Goal: Navigation & Orientation: Find specific page/section

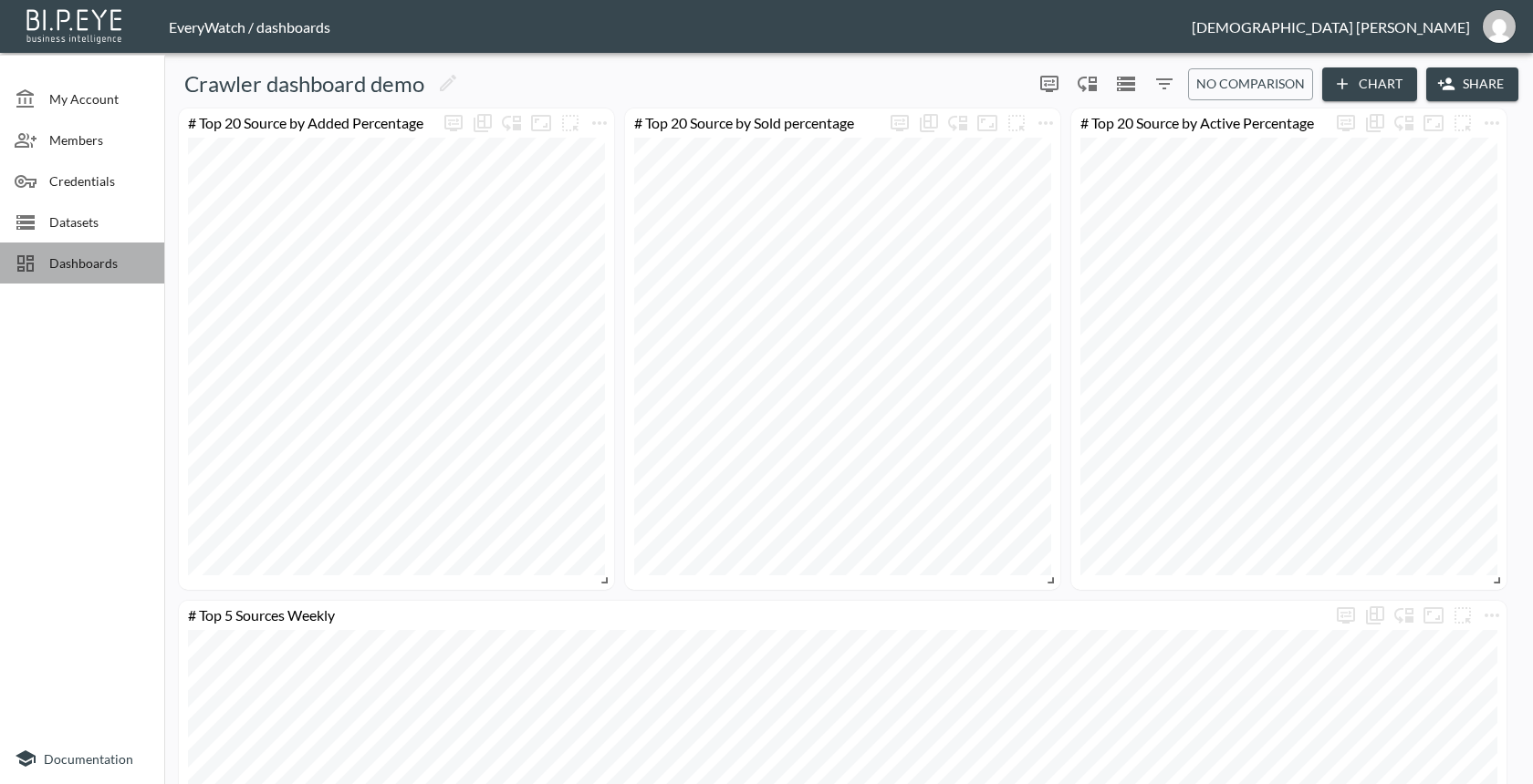
click at [109, 282] on div "Dashboards" at bounding box center [81, 262] width 164 height 41
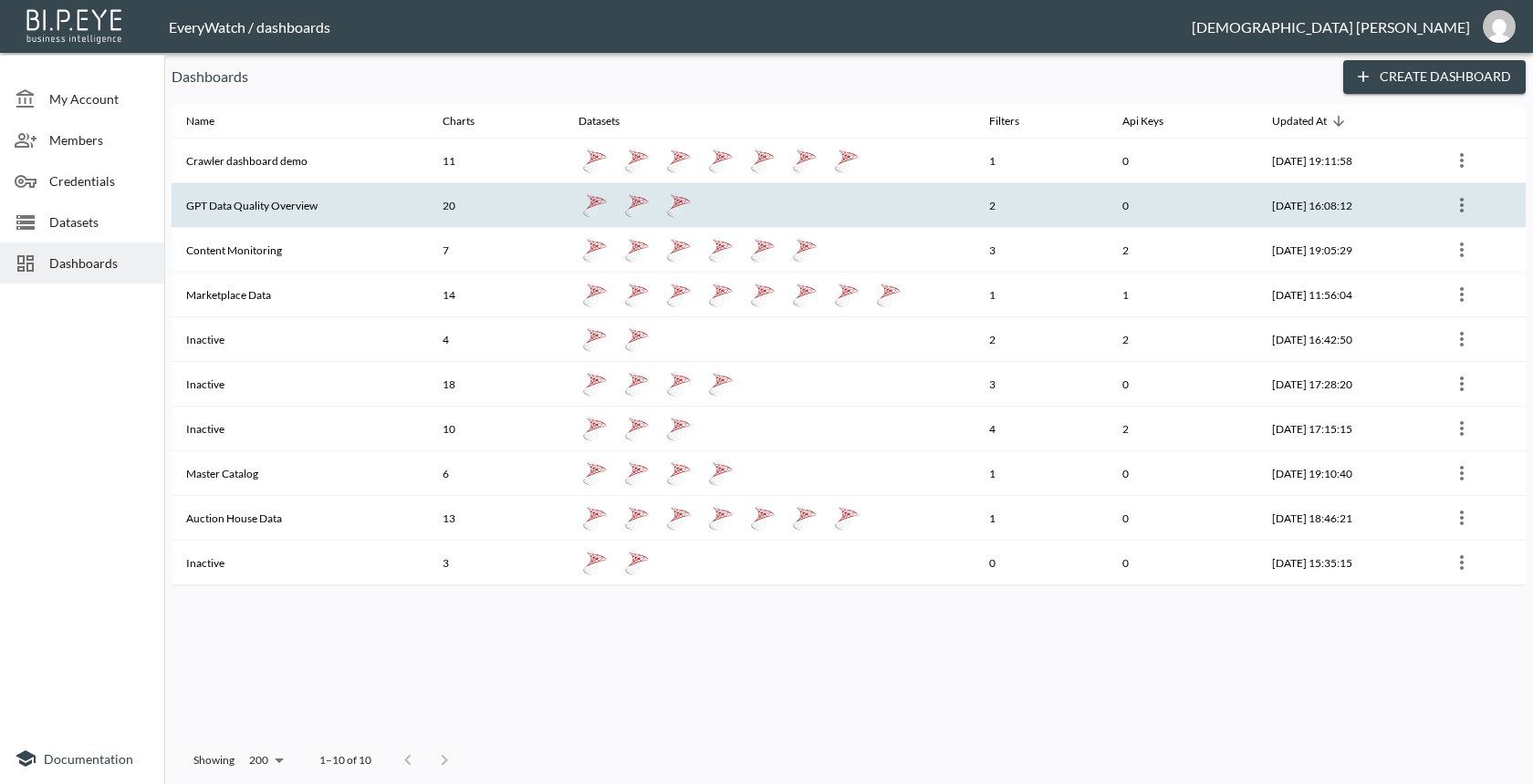
click at [259, 204] on th "GPT Data Quality Overview" at bounding box center [300, 205] width 257 height 45
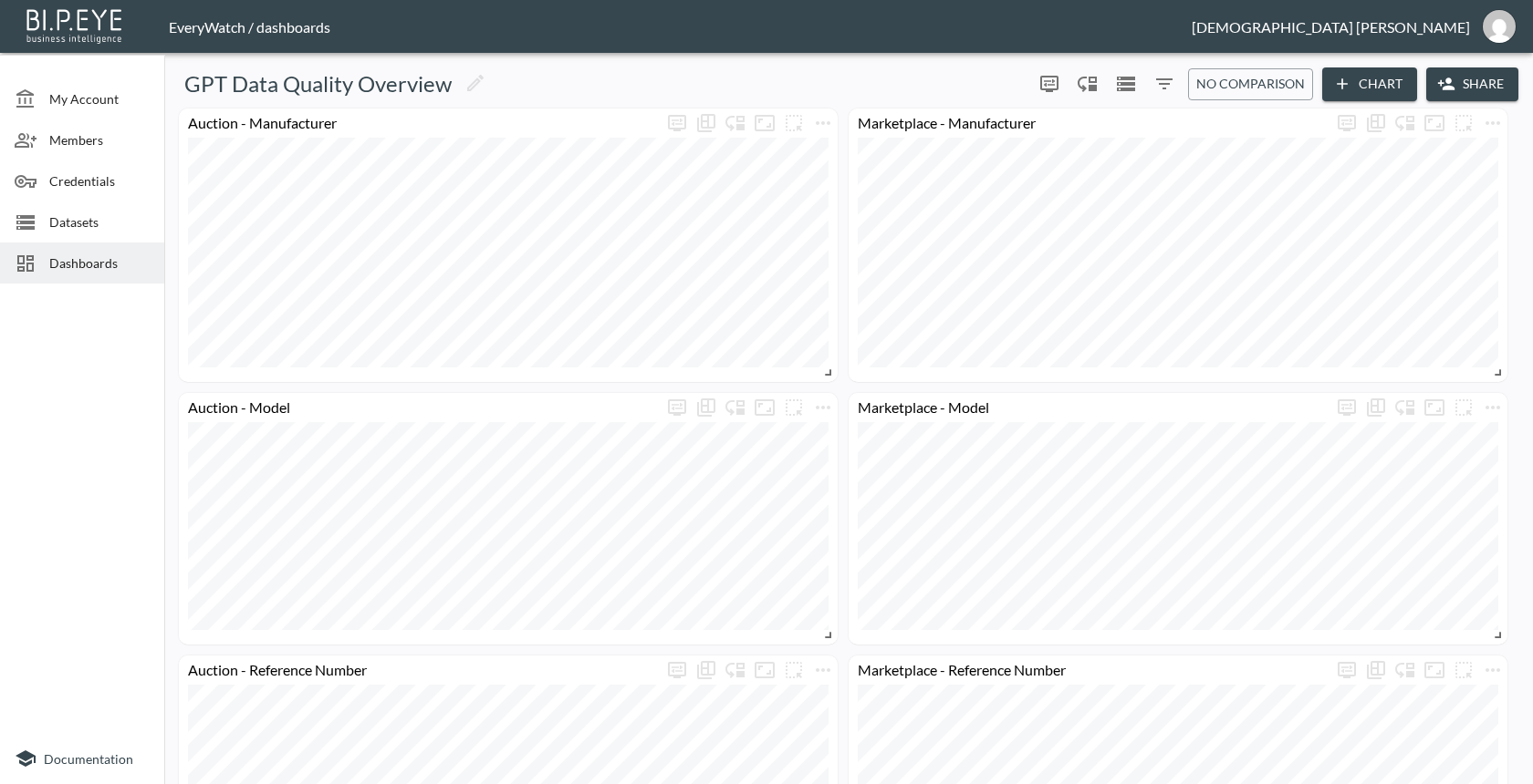
click at [125, 275] on div "Dashboards" at bounding box center [81, 262] width 164 height 41
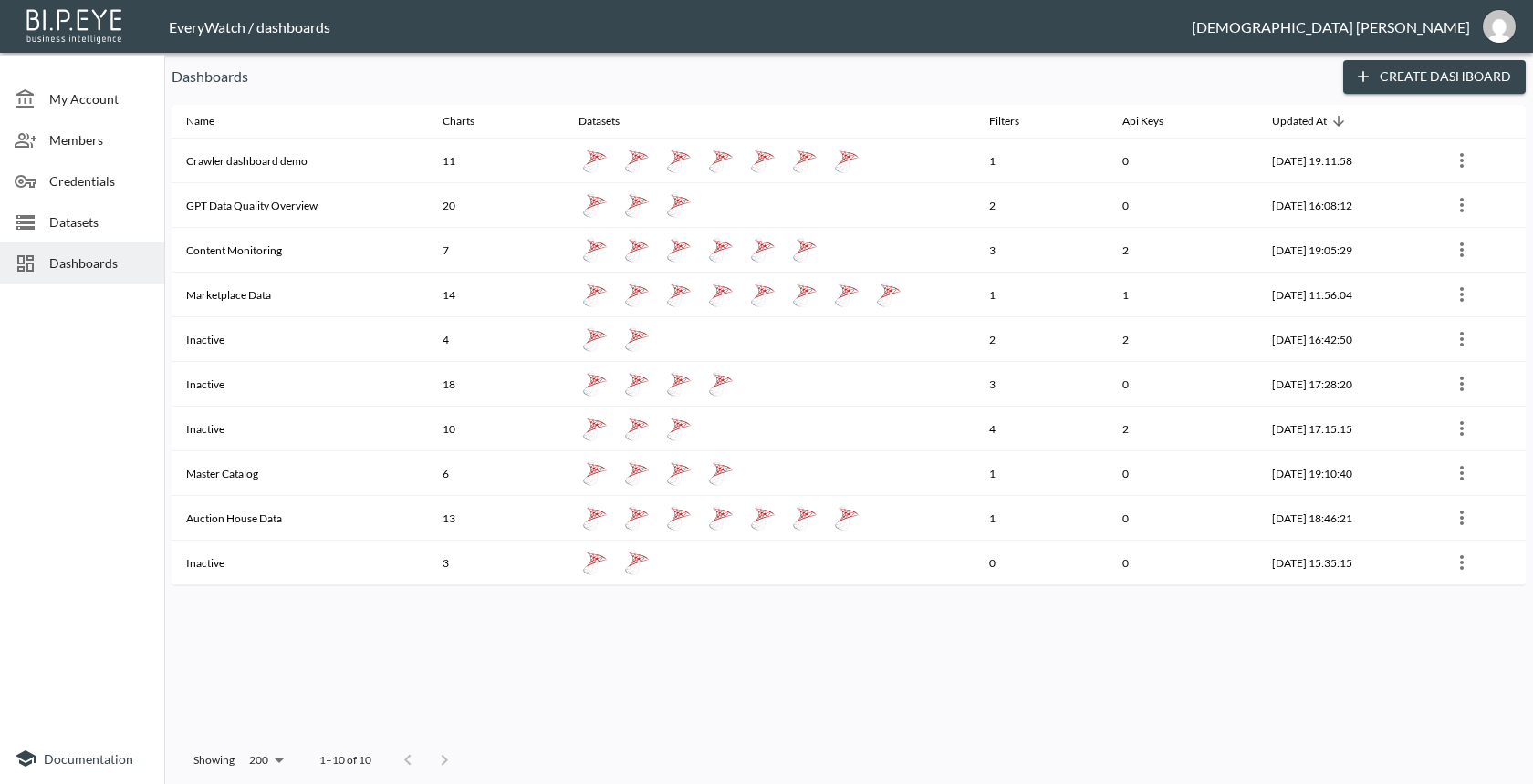
click at [75, 272] on span "Dashboards" at bounding box center [99, 263] width 101 height 19
click at [124, 224] on span "Datasets" at bounding box center [99, 222] width 101 height 19
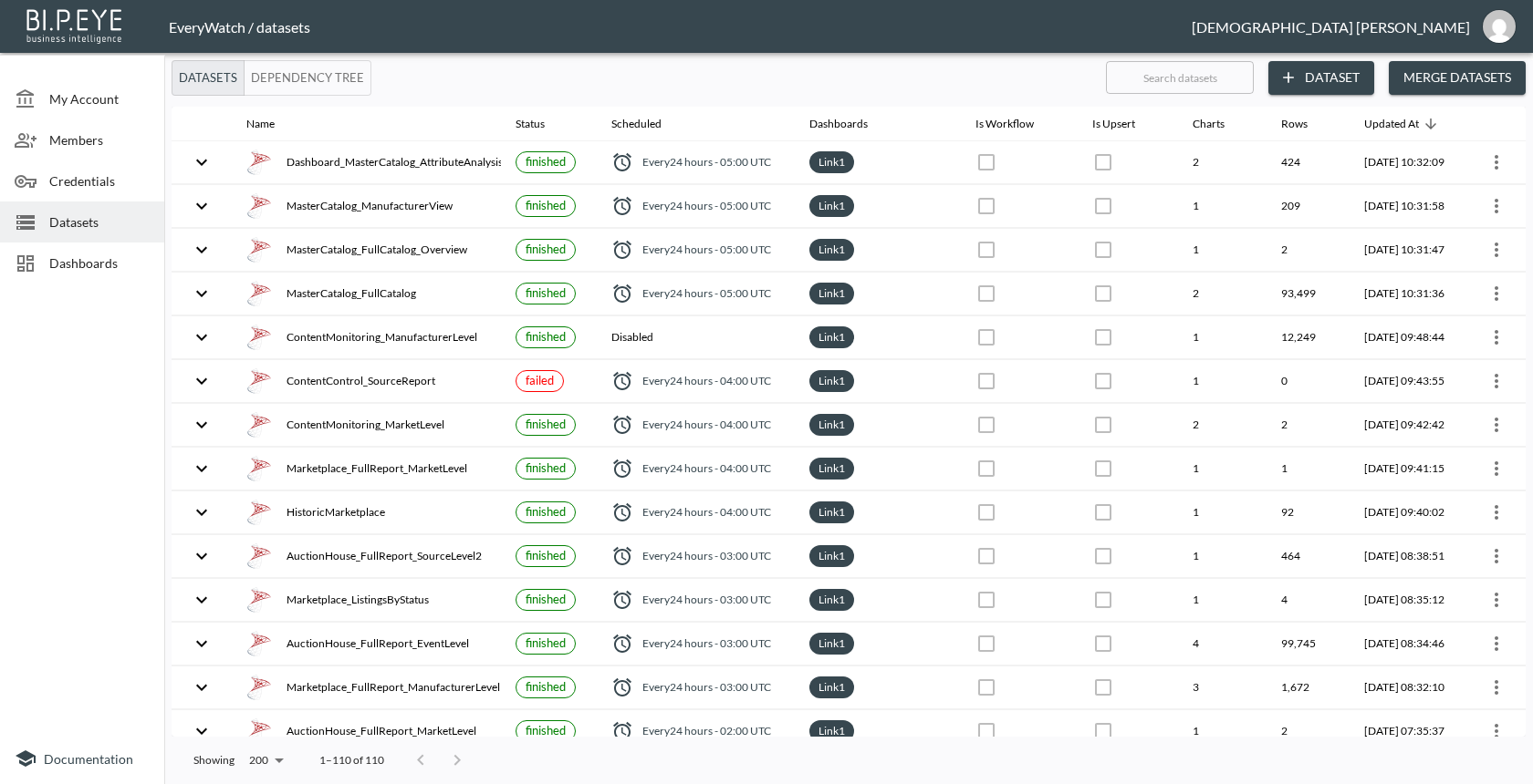
click at [115, 260] on span "Dashboards" at bounding box center [99, 263] width 101 height 19
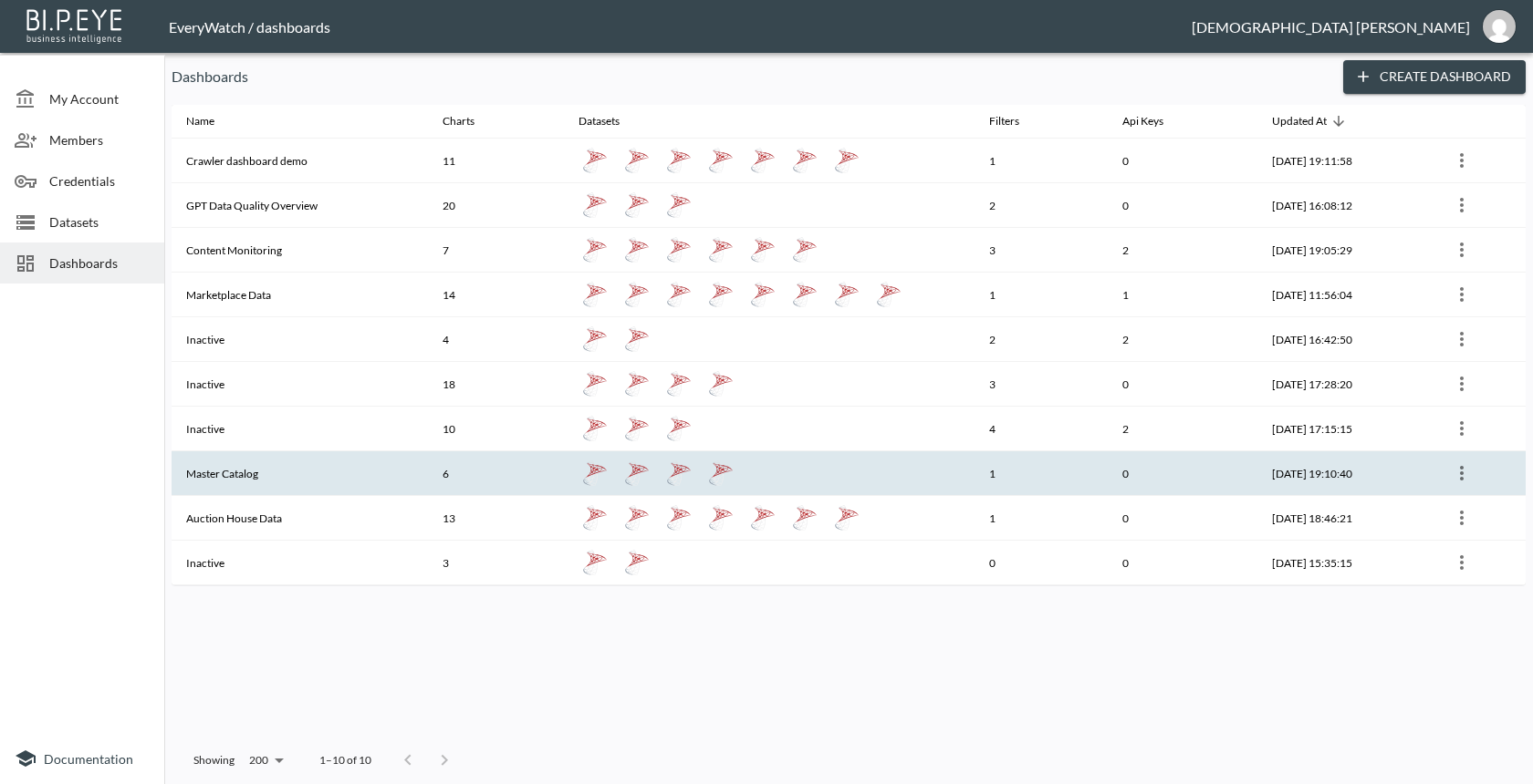
click at [299, 477] on th "Master Catalog" at bounding box center [300, 474] width 257 height 45
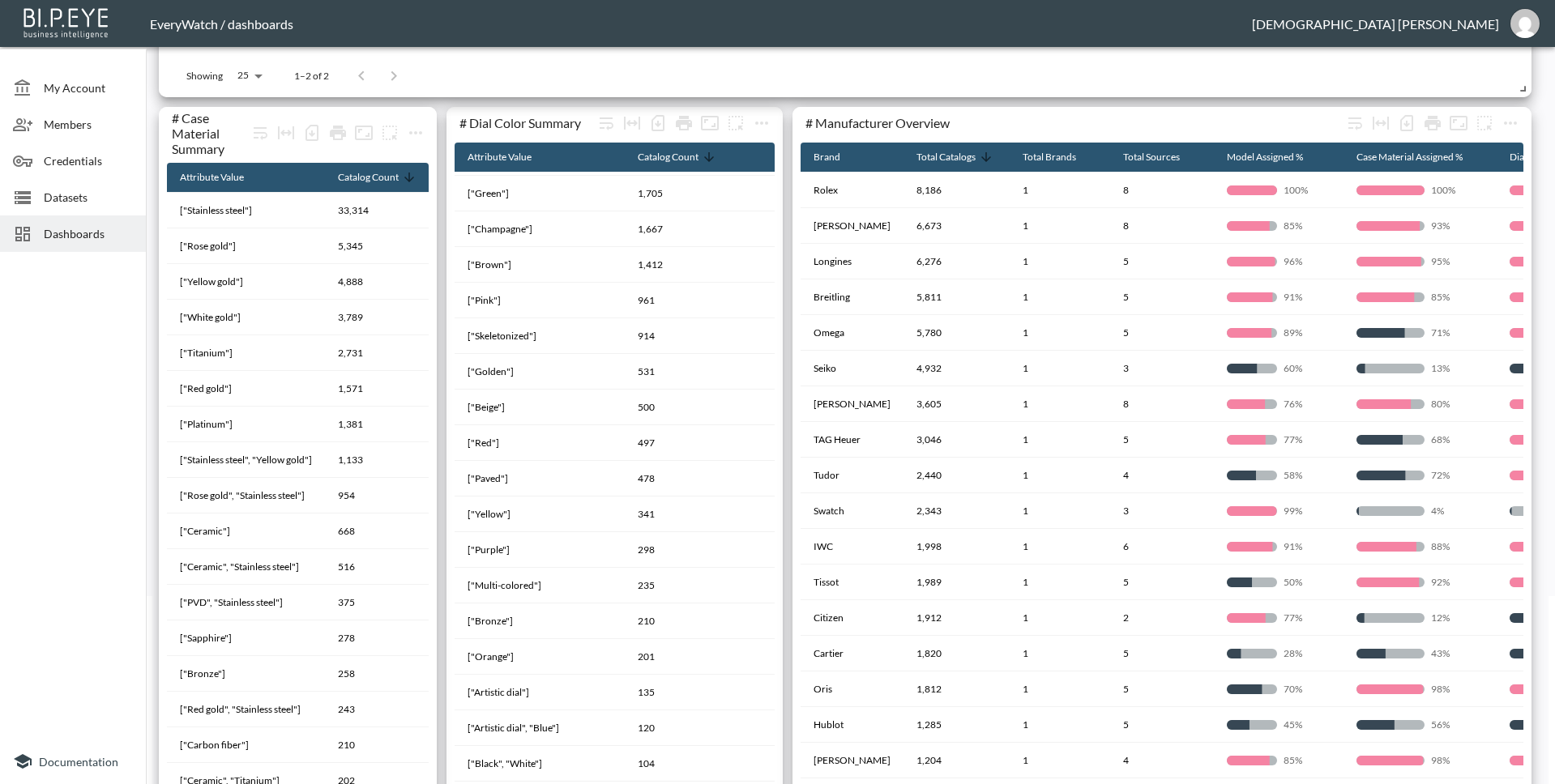
scroll to position [275, 0]
